Goal: Learn about a topic: Learn about a topic

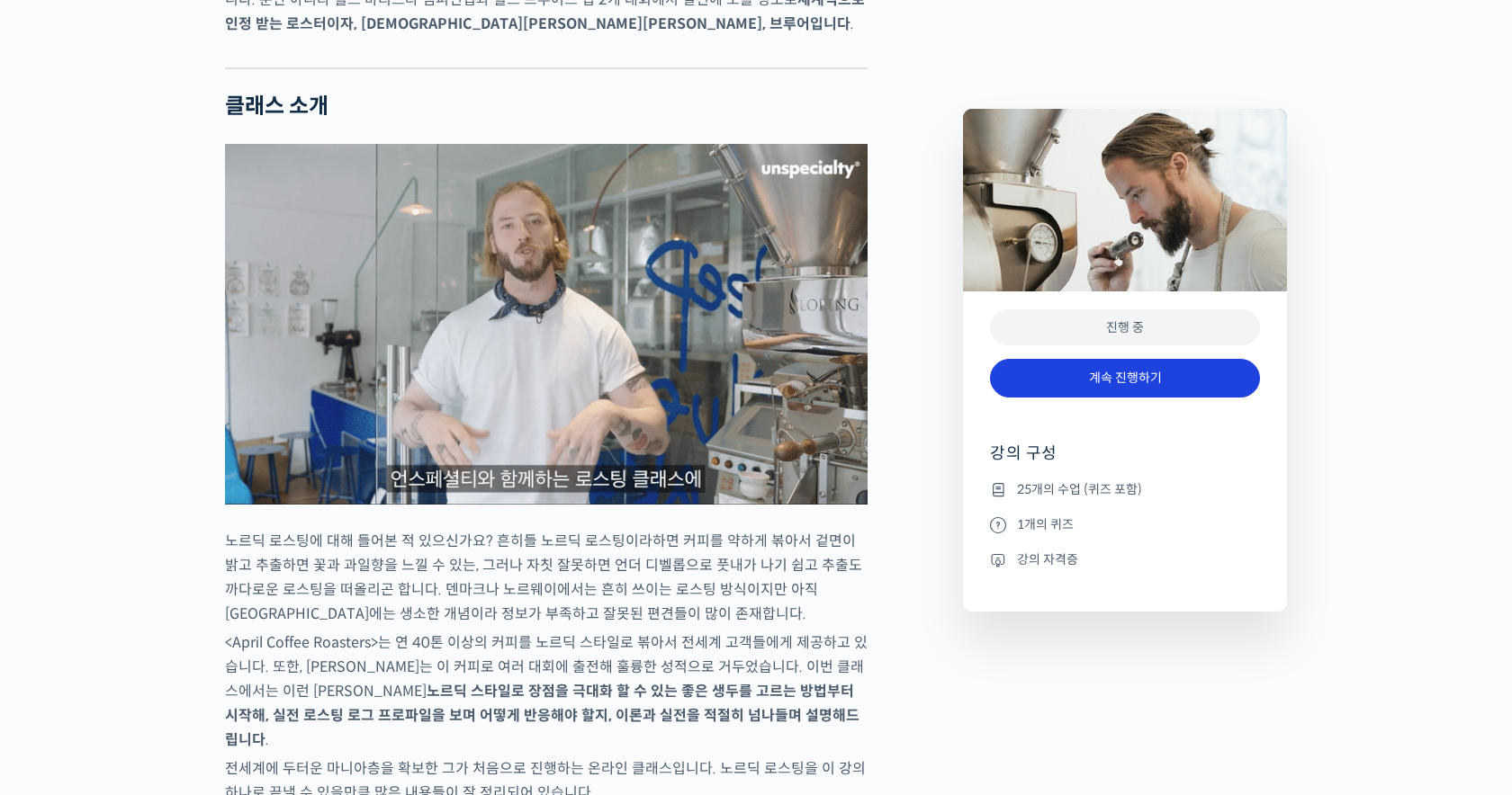
click at [1082, 374] on link "계속 진행하기" at bounding box center [1125, 377] width 270 height 38
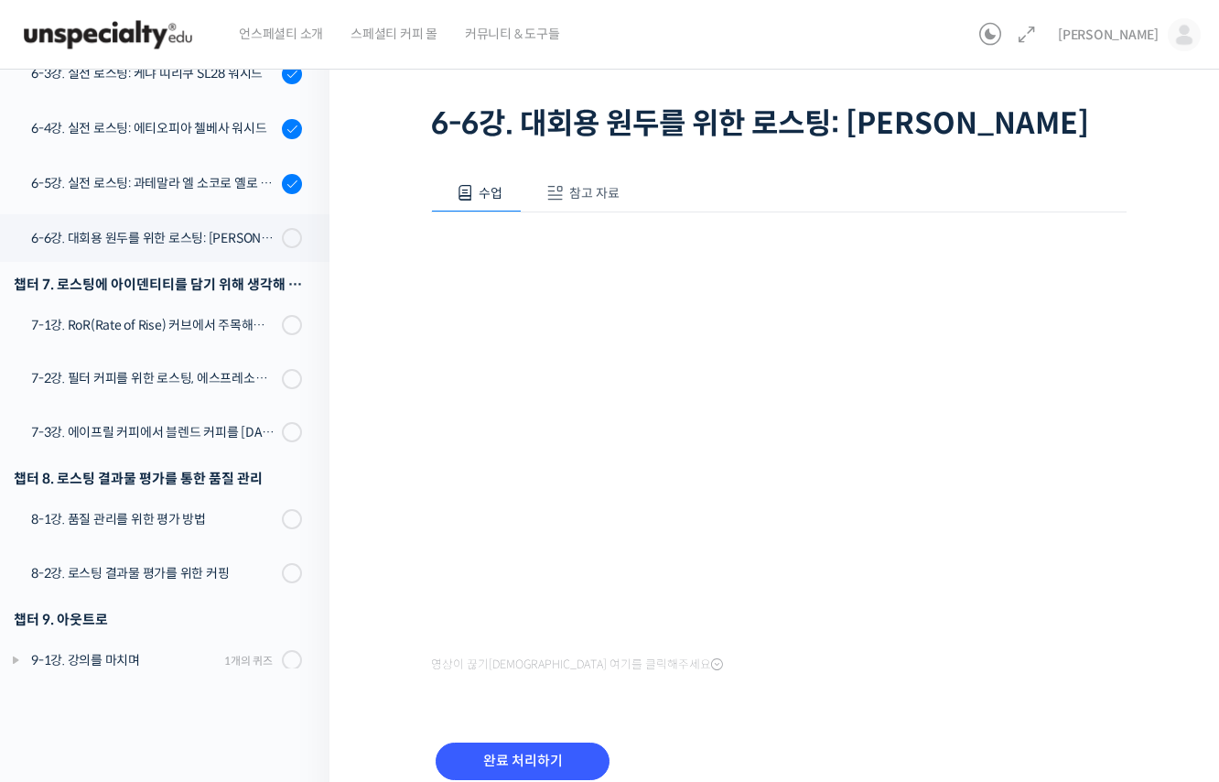
scroll to position [98, 0]
click at [589, 202] on span "참고 자료" at bounding box center [594, 194] width 50 height 16
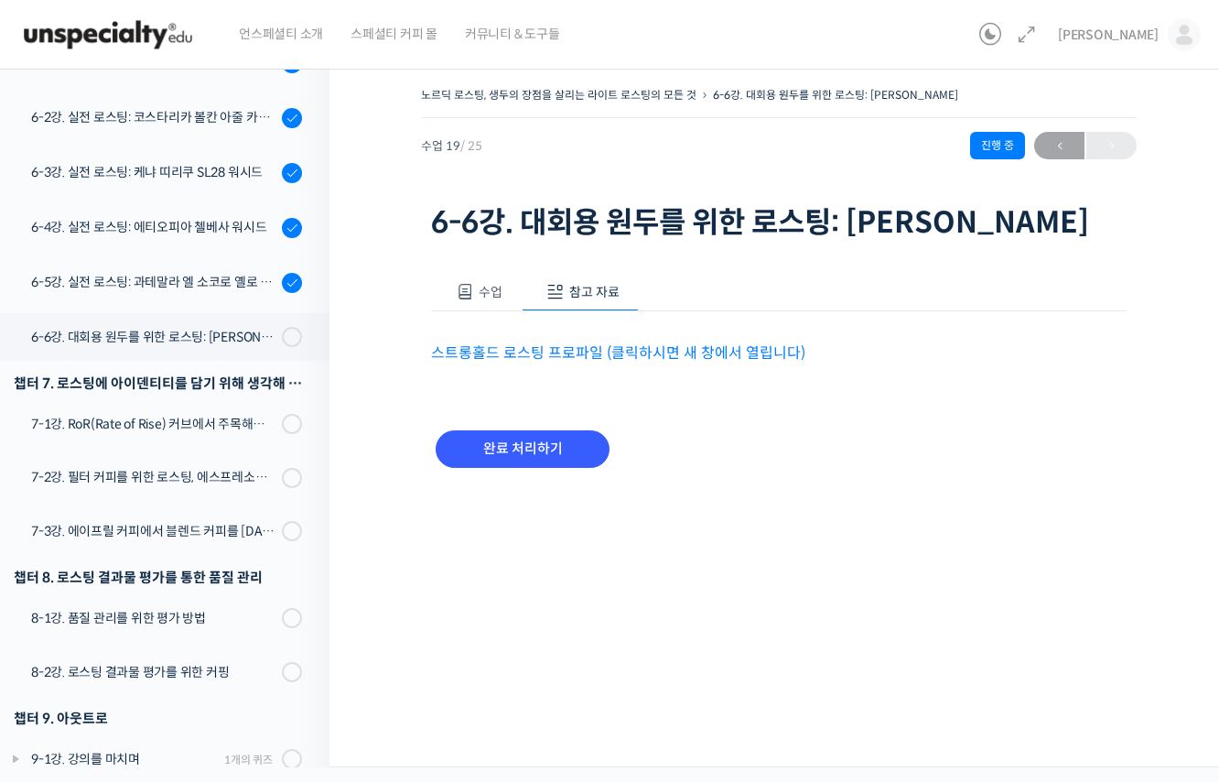
click at [703, 362] on link "스트롱홀드 로스팅 프로파일 (클릭하시면 새 창에서 열립니다)" at bounding box center [618, 352] width 374 height 19
click at [638, 362] on link "스트롱홀드 로스팅 프로파일 (클릭하시면 새 창에서 열립니다)" at bounding box center [618, 352] width 374 height 19
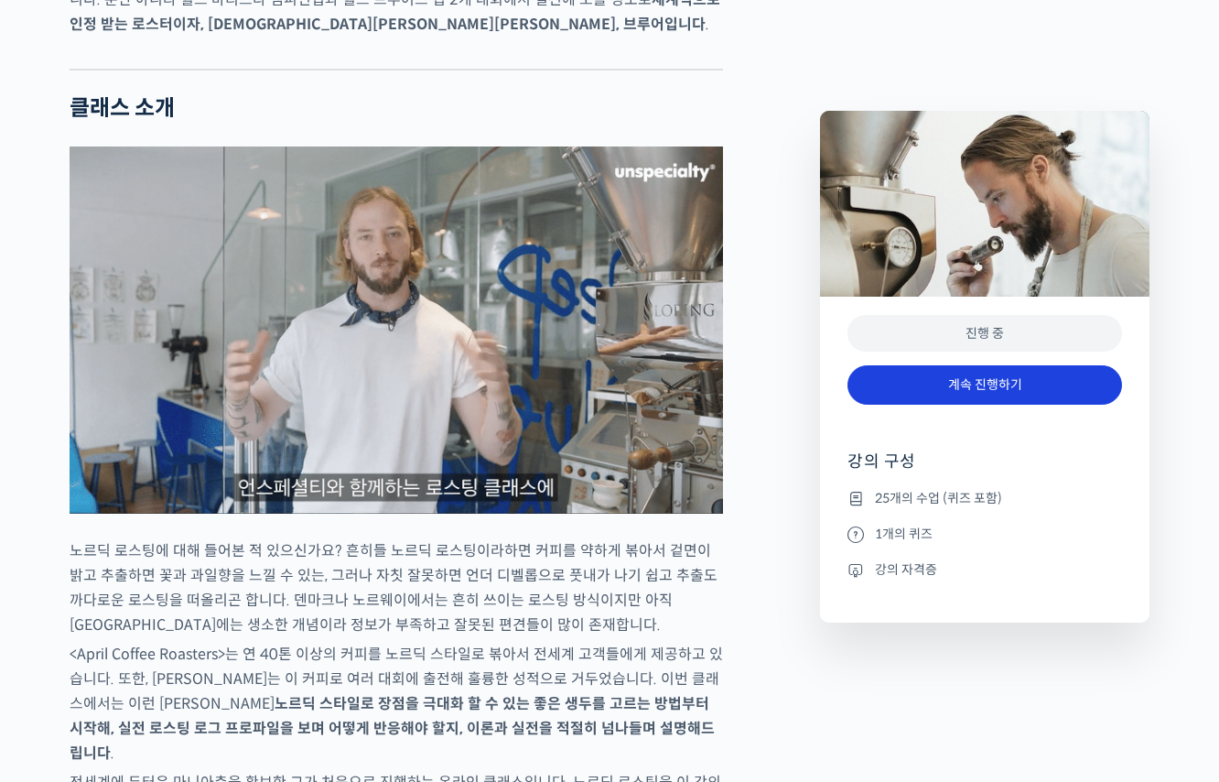
click at [1019, 380] on link "계속 진행하기" at bounding box center [985, 384] width 275 height 39
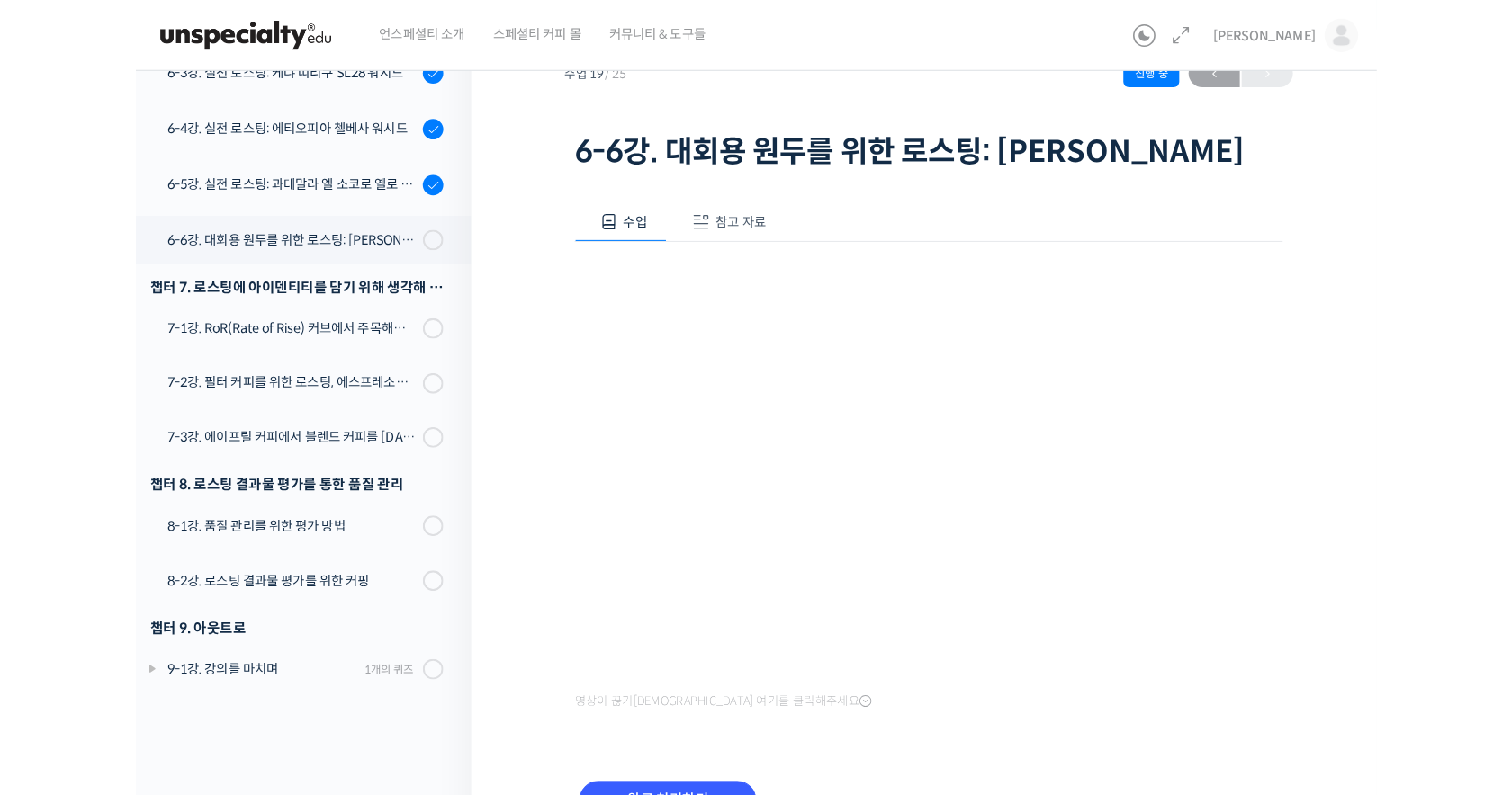
scroll to position [1162, 0]
